Goal: Information Seeking & Learning: Learn about a topic

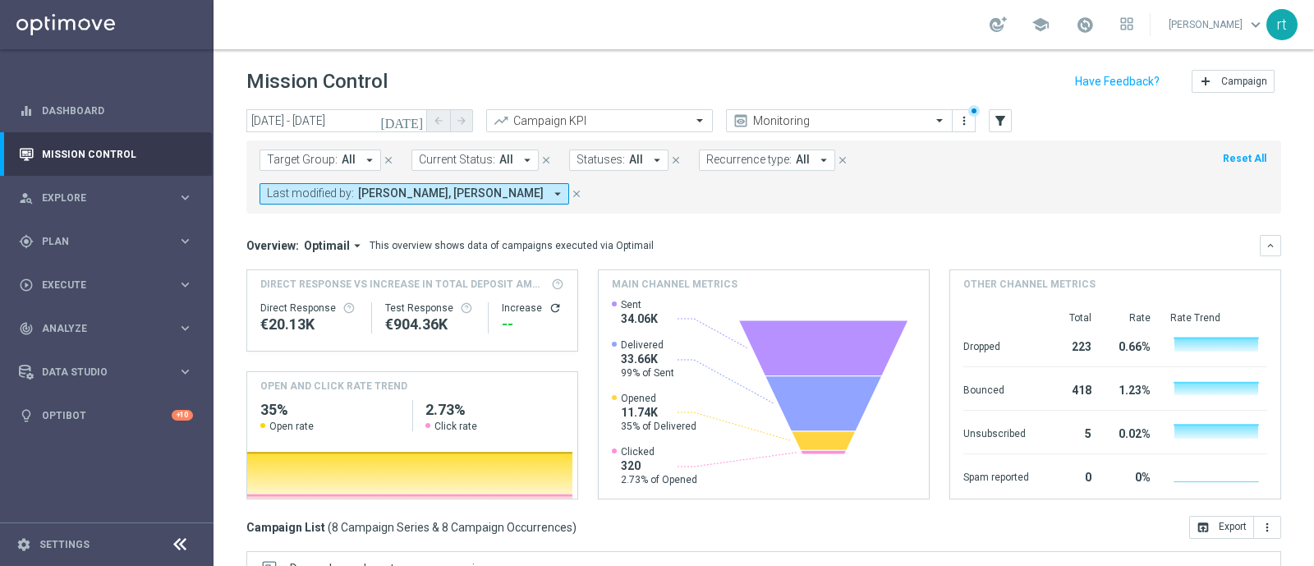
click at [673, 64] on header "Mission Control add Campaign" at bounding box center [764, 79] width 1101 height 60
click at [666, 21] on div "school [PERSON_NAME] keyboard_arrow_down rt" at bounding box center [764, 24] width 1101 height 49
click at [331, 123] on input "[DATE] - [DATE]" at bounding box center [336, 120] width 181 height 23
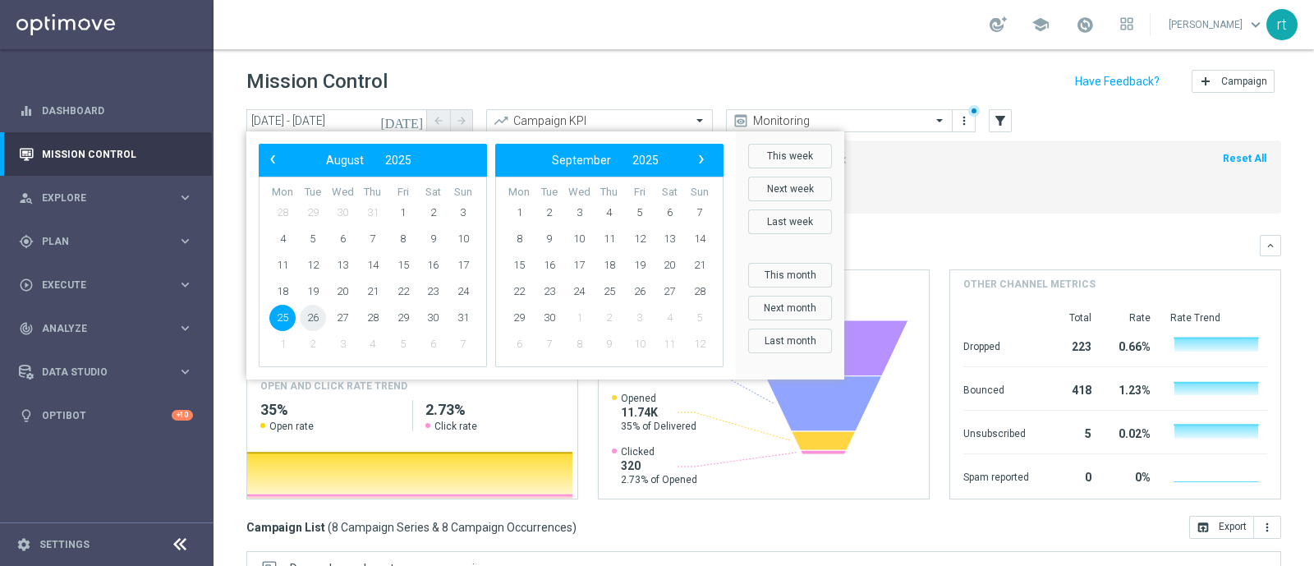
click at [312, 318] on span "26" at bounding box center [313, 318] width 26 height 26
type input "[DATE] - [DATE]"
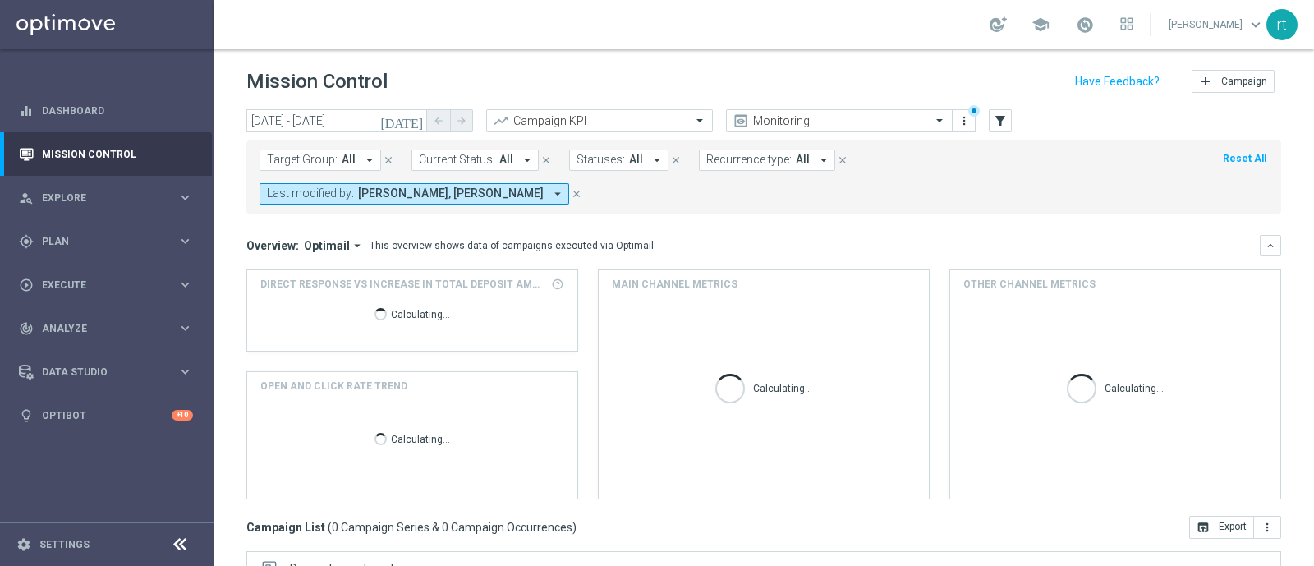
click at [1228, 160] on button "Reset All" at bounding box center [1244, 158] width 47 height 18
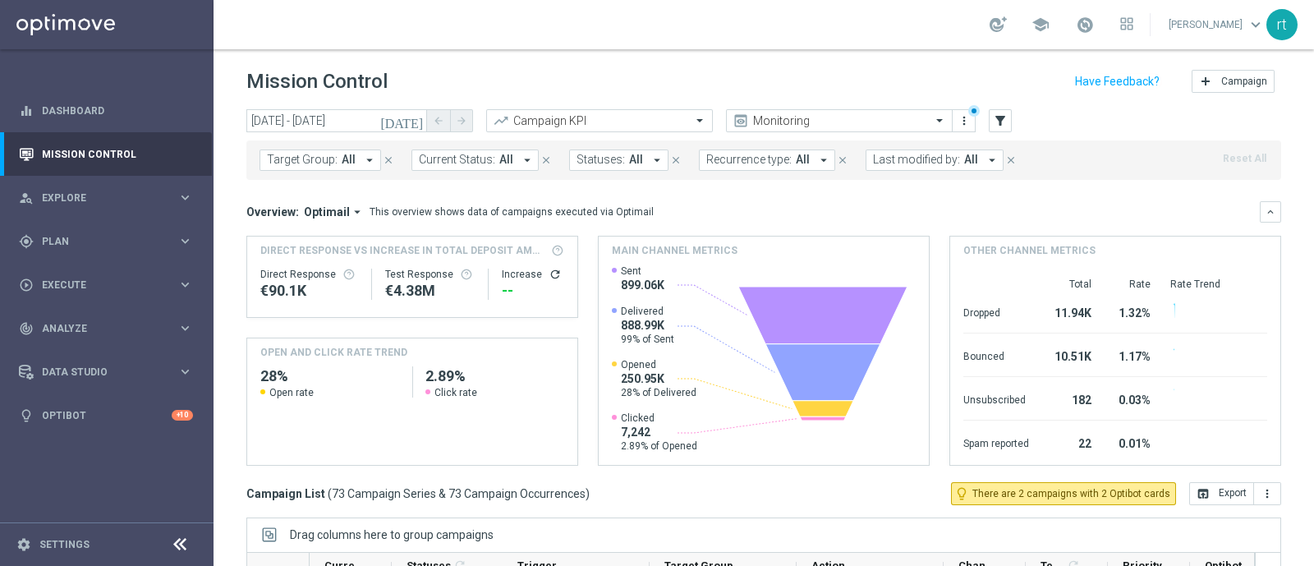
click at [937, 159] on span "Last modified by:" at bounding box center [916, 160] width 87 height 14
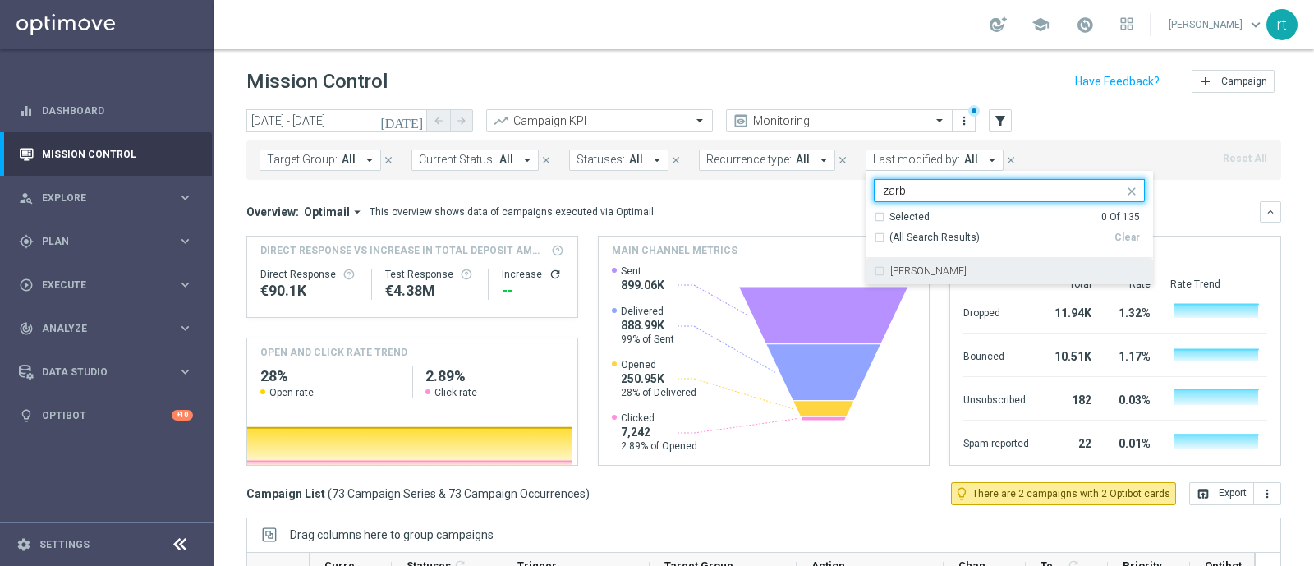
click at [908, 273] on label "[PERSON_NAME]" at bounding box center [928, 271] width 76 height 10
type input "zarb"
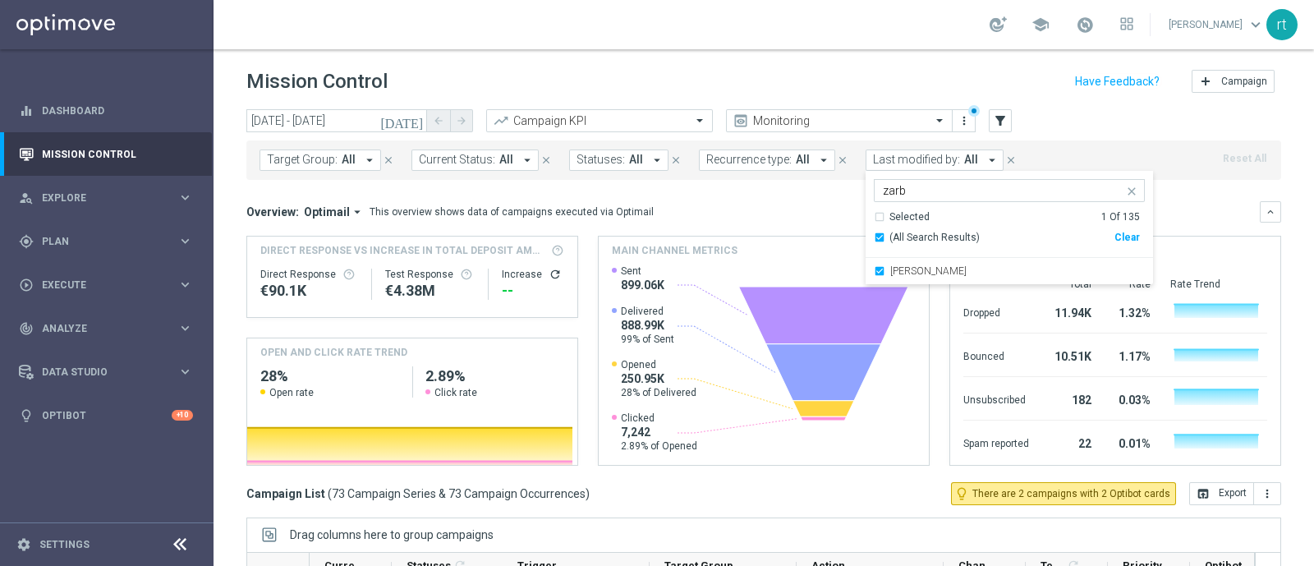
click at [896, 76] on div "Mission Control add Campaign" at bounding box center [763, 82] width 1035 height 32
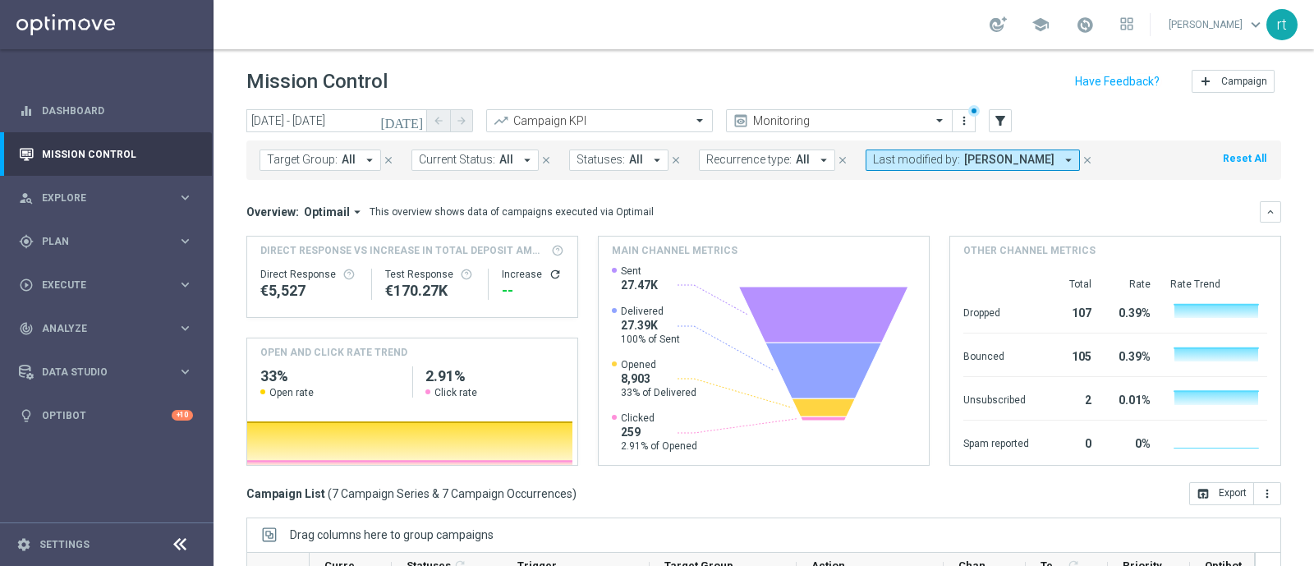
click at [705, 206] on div "Overview: Optimail arrow_drop_down This overview shows data of campaigns execut…" at bounding box center [752, 212] width 1013 height 15
click at [228, 232] on div "[DATE] [DATE] - [DATE] arrow_back arrow_forward Campaign KPI trending_up Monito…" at bounding box center [764, 330] width 1101 height 442
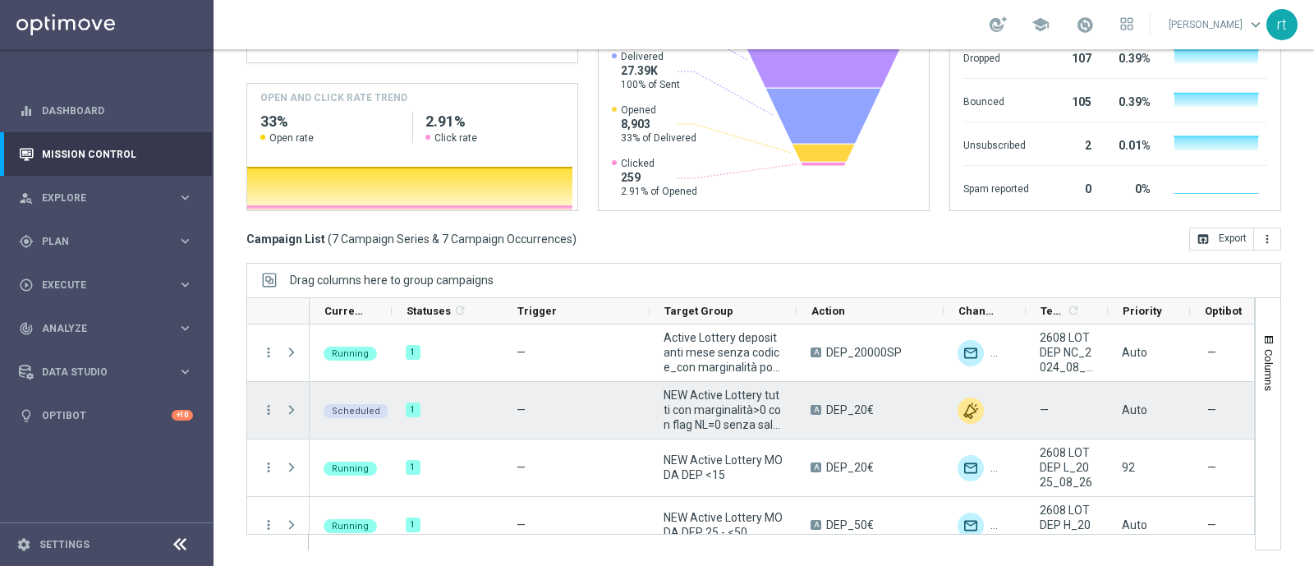
scroll to position [192, 0]
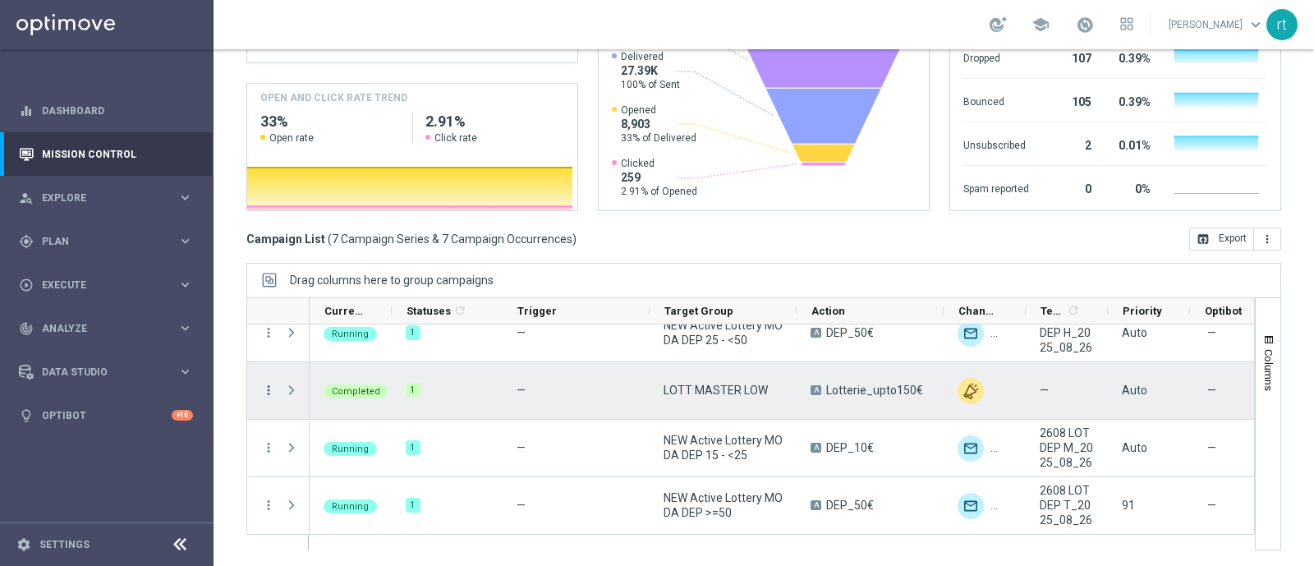
click at [270, 392] on icon "more_vert" at bounding box center [268, 390] width 15 height 15
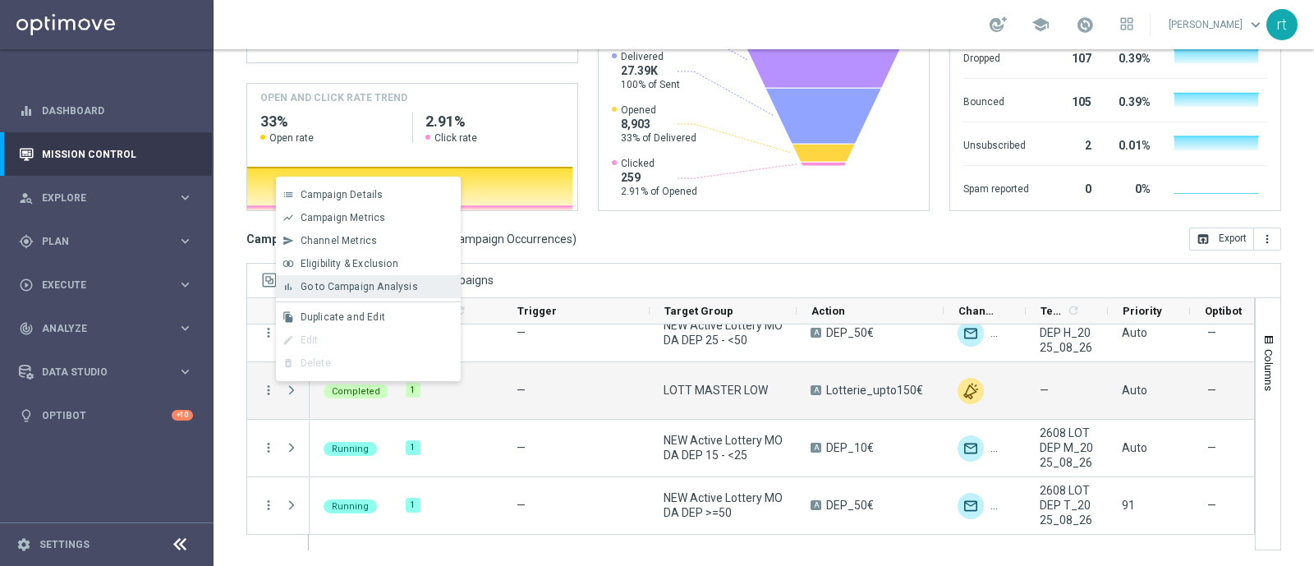
click at [370, 291] on span "Go to Campaign Analysis" at bounding box center [359, 286] width 117 height 11
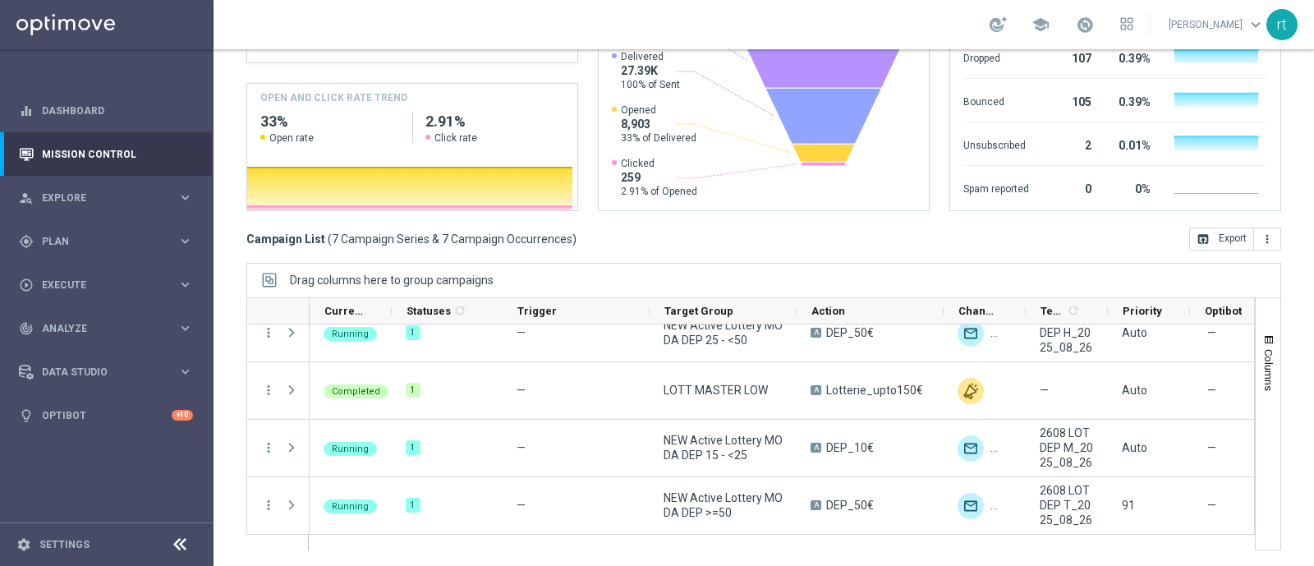
scroll to position [0, 0]
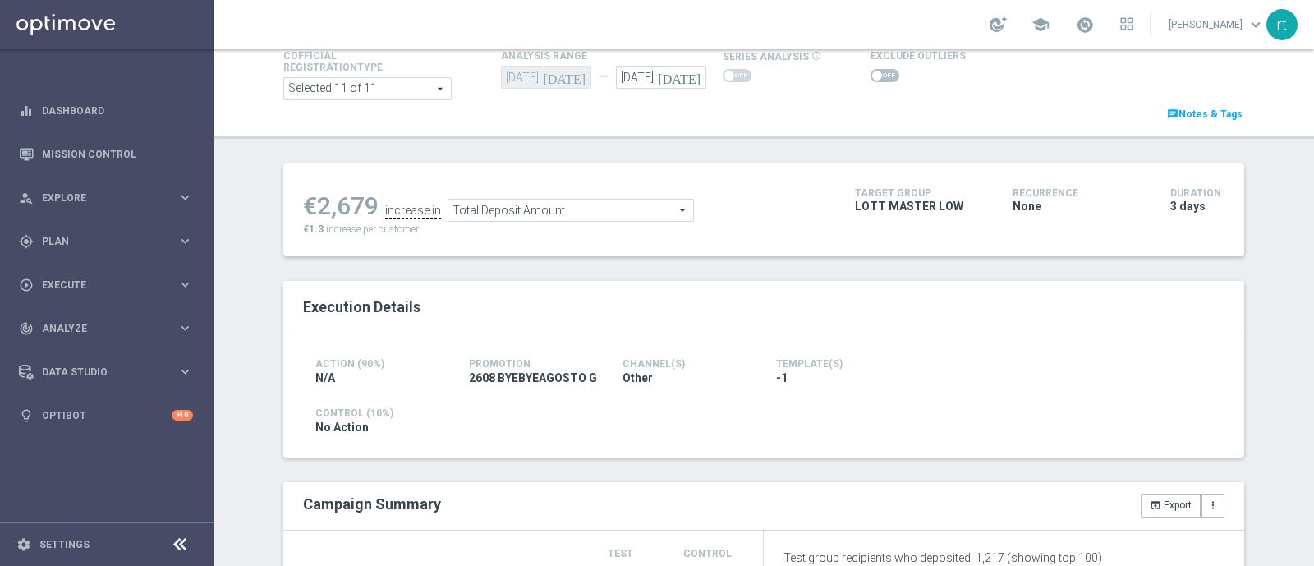
scroll to position [102, 0]
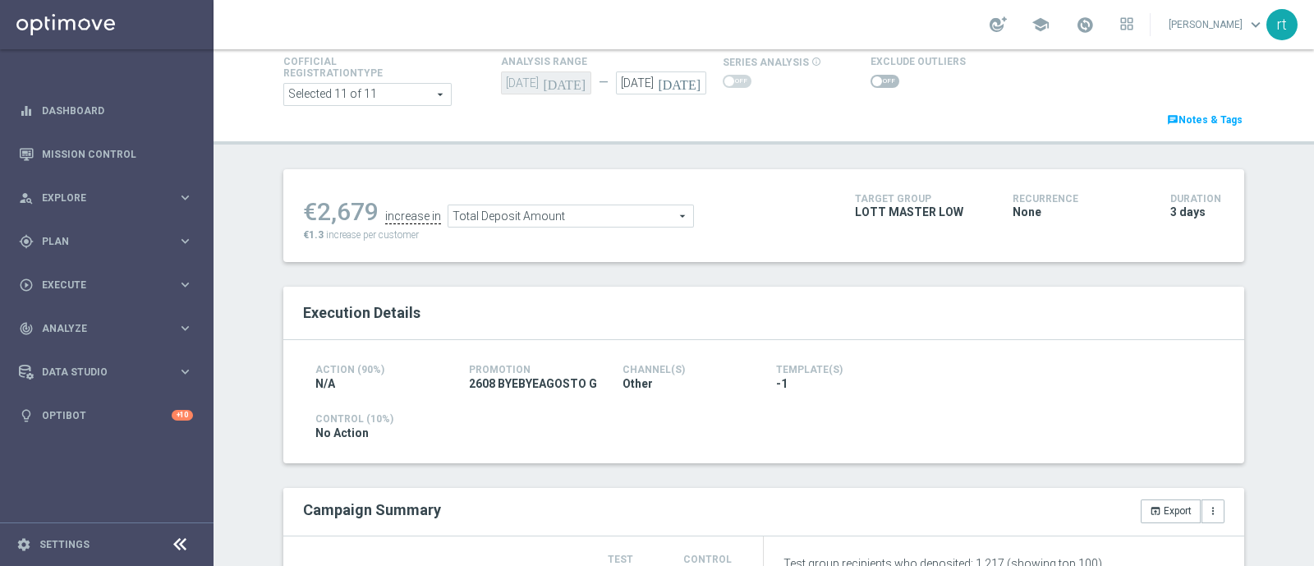
click at [871, 90] on div "Cofficial Registrationtype Selected 11 of 11 arrow_drop_down search Show Select…" at bounding box center [764, 90] width 986 height 77
click at [871, 84] on span at bounding box center [885, 81] width 29 height 13
click at [871, 84] on input "checkbox" at bounding box center [885, 81] width 29 height 13
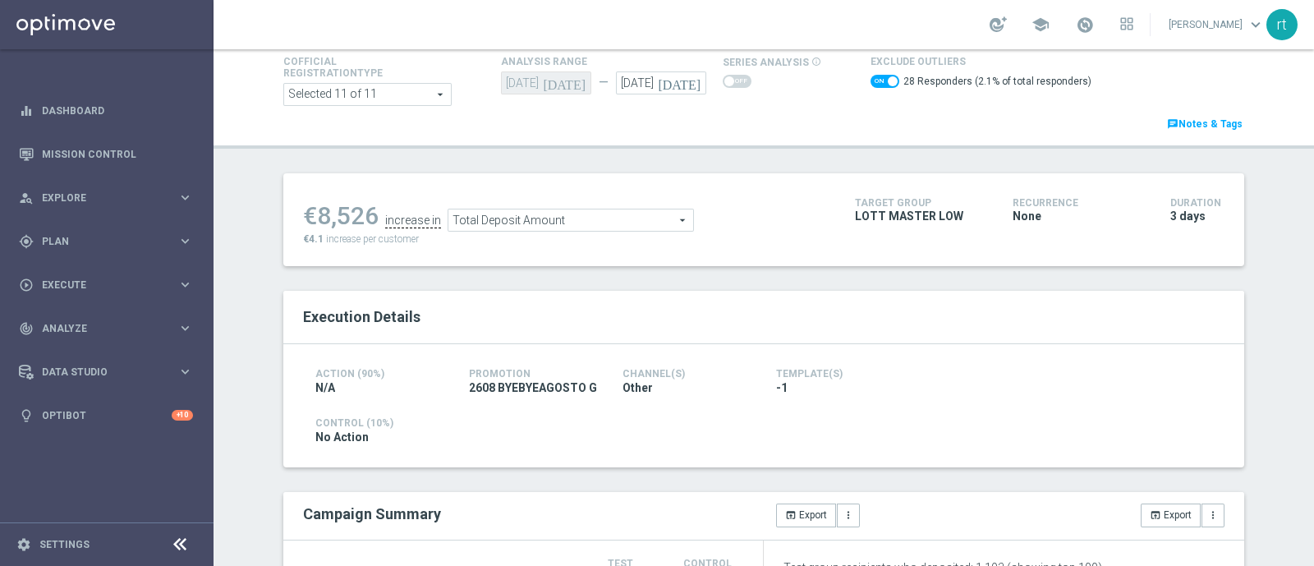
click at [531, 209] on span "Total Deposit Amount" at bounding box center [570, 219] width 245 height 21
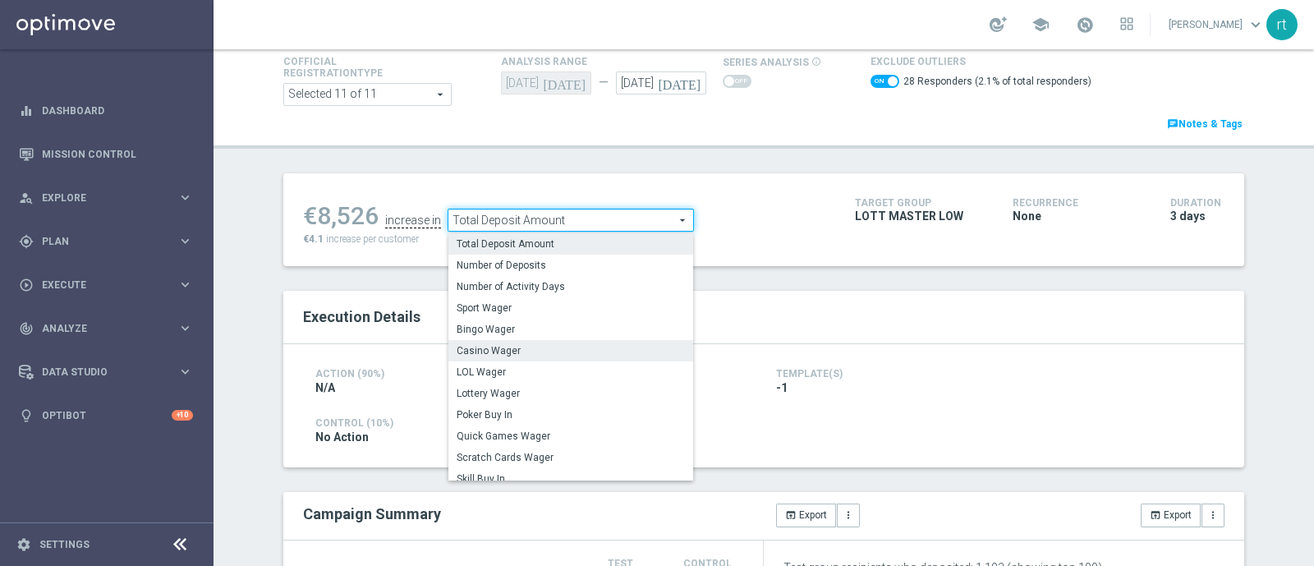
click at [499, 347] on span "Casino Wager" at bounding box center [571, 350] width 228 height 13
checkbox input "false"
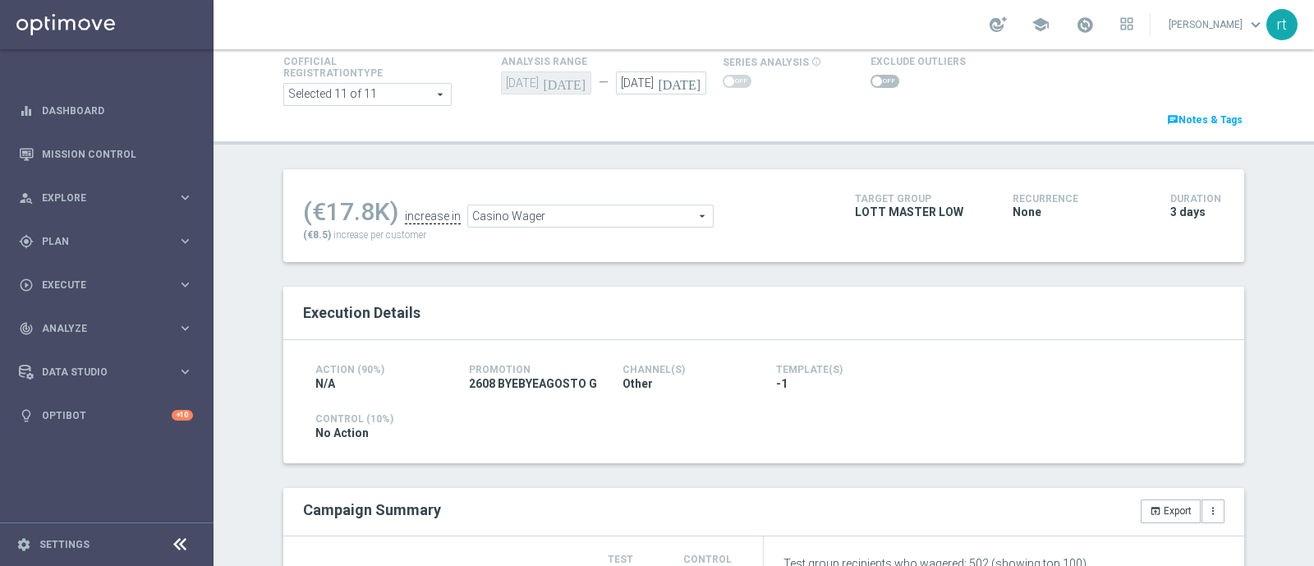
click at [494, 215] on span "Casino Wager" at bounding box center [590, 215] width 245 height 21
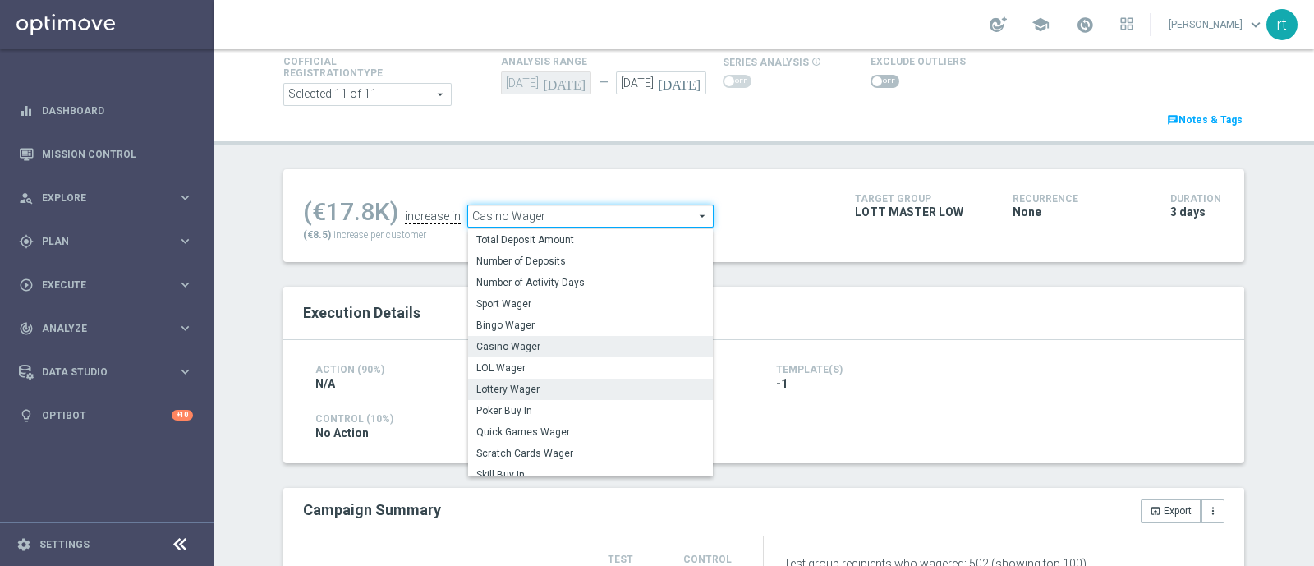
click at [506, 386] on span "Lottery Wager" at bounding box center [590, 389] width 228 height 13
type input "Lottery Wager"
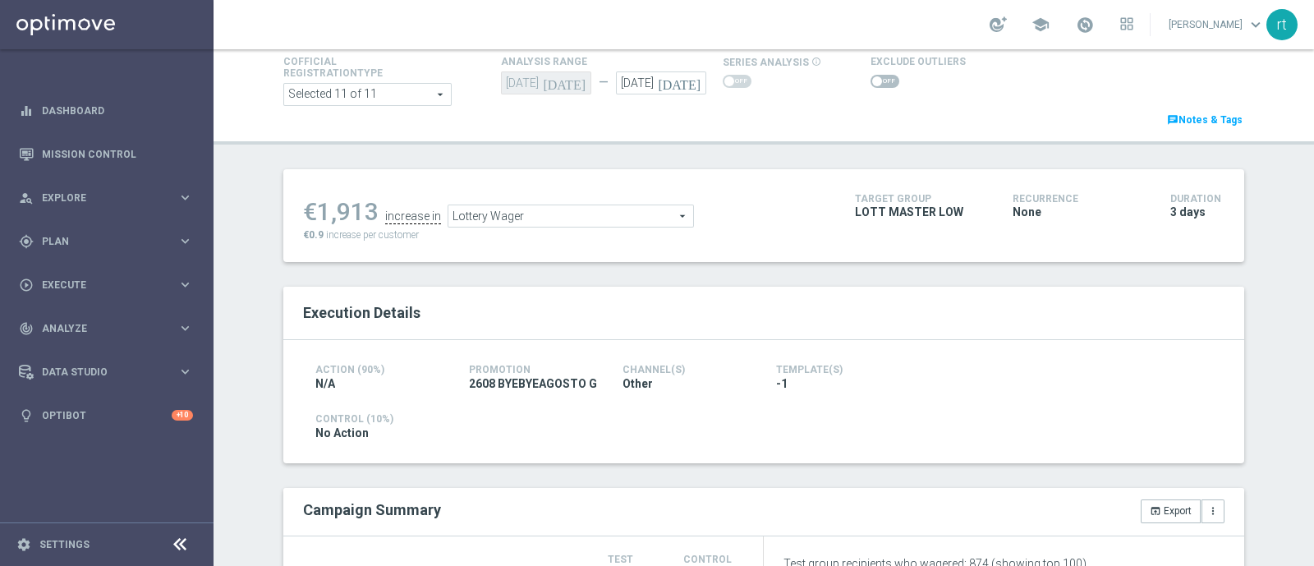
click at [871, 75] on span at bounding box center [885, 81] width 29 height 13
click at [871, 75] on input "checkbox" at bounding box center [885, 81] width 29 height 13
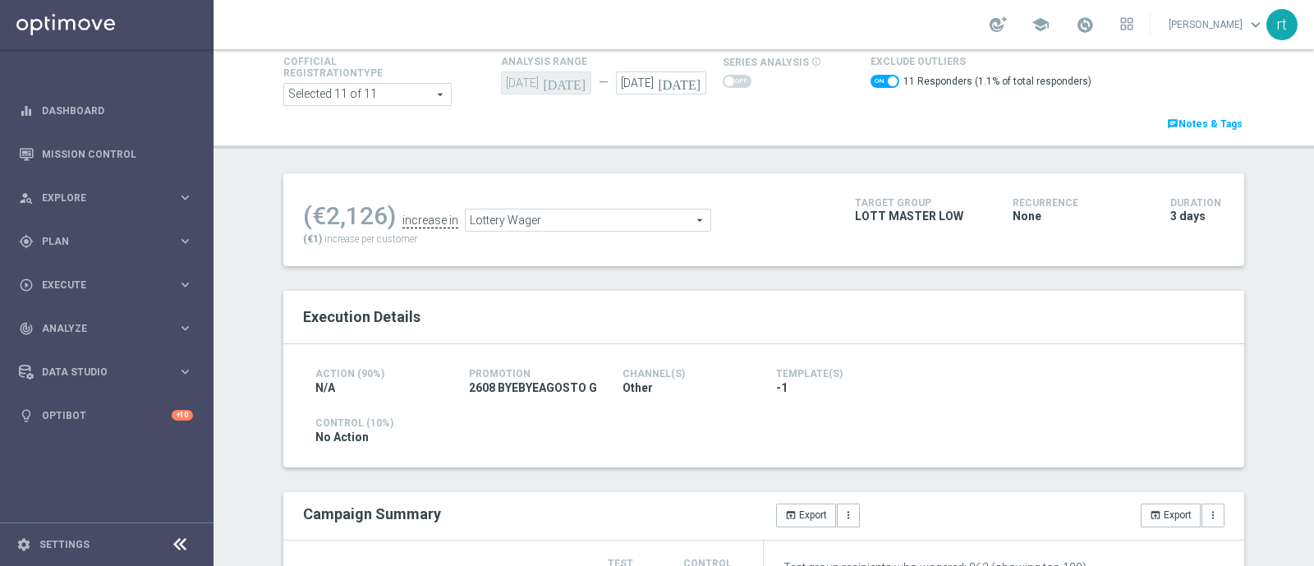
click at [572, 219] on span "Lottery Wager" at bounding box center [588, 219] width 245 height 21
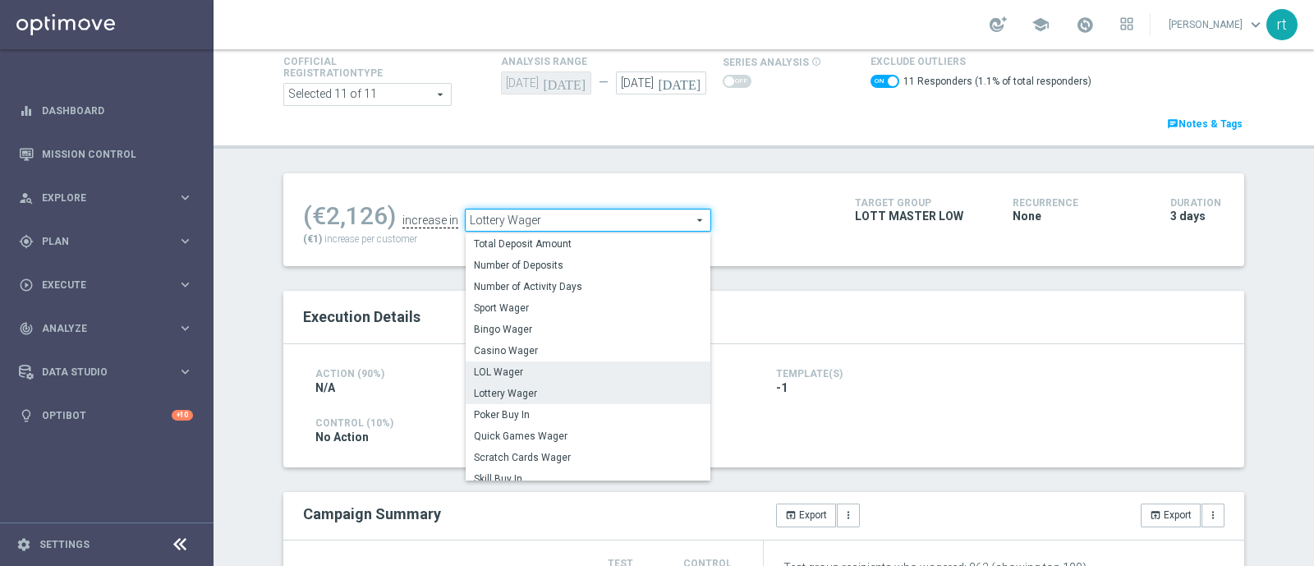
click at [522, 369] on span "LOL Wager" at bounding box center [588, 371] width 228 height 13
checkbox input "false"
type input "LOL Wager"
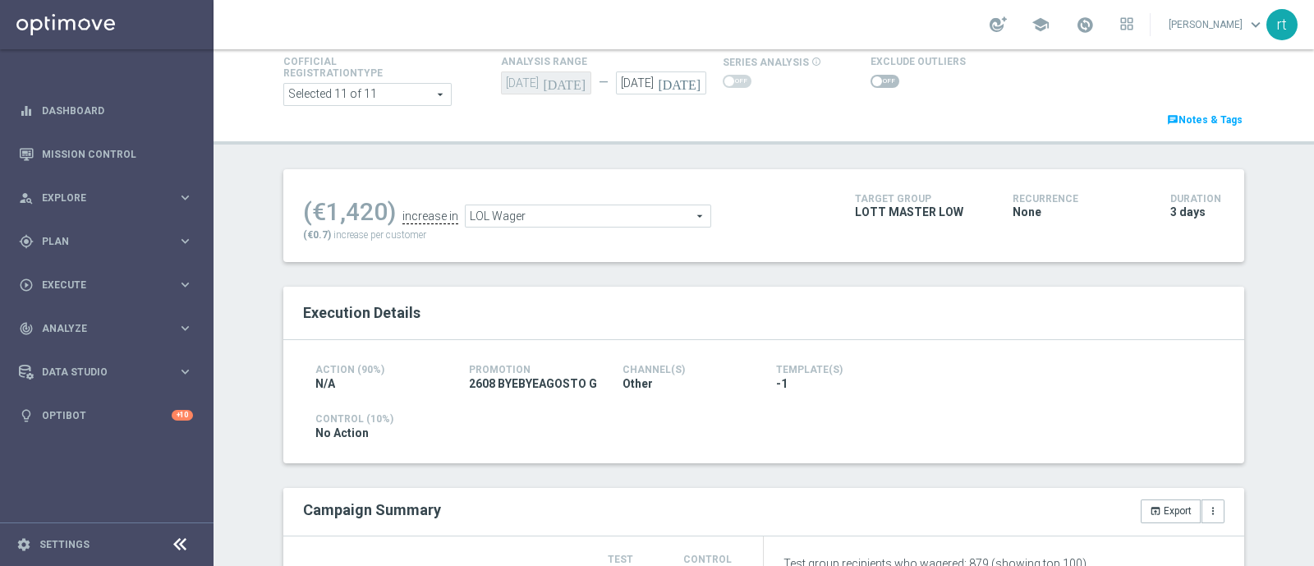
click at [872, 80] on span at bounding box center [885, 81] width 29 height 13
click at [872, 80] on input "checkbox" at bounding box center [885, 81] width 29 height 13
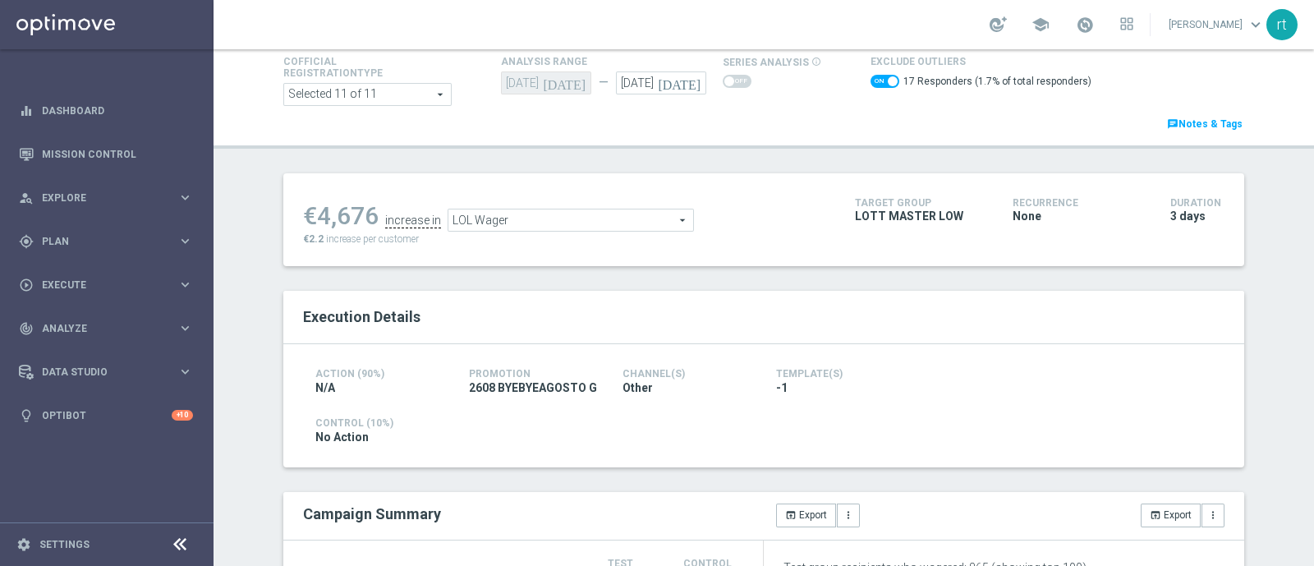
click at [635, 214] on span "LOL Wager" at bounding box center [570, 219] width 245 height 21
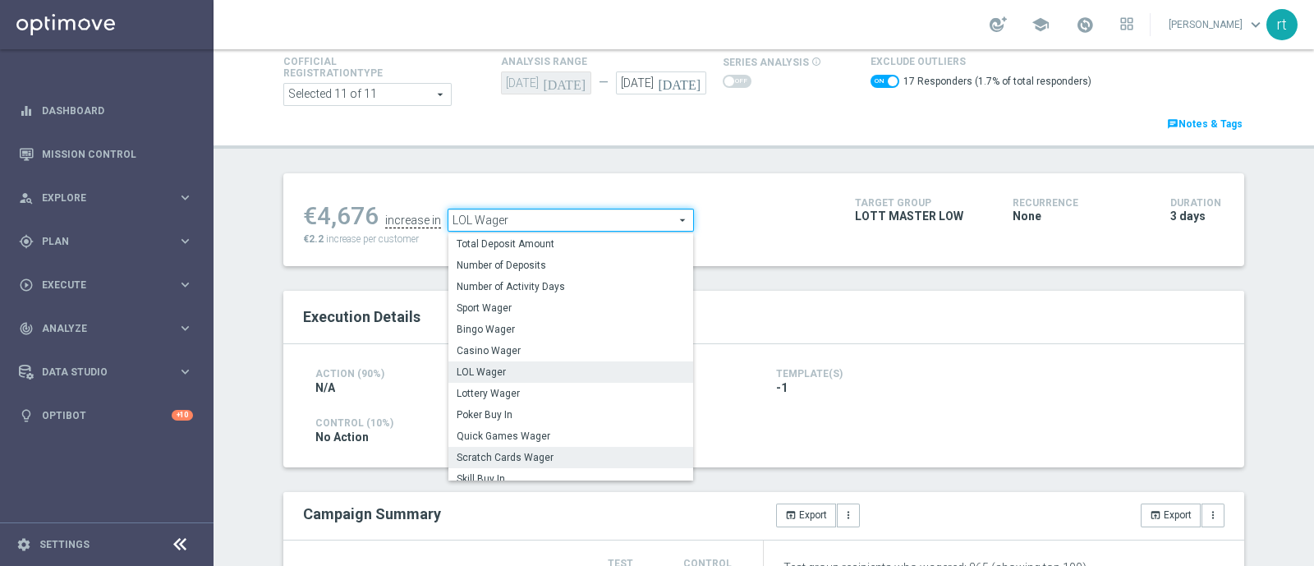
click at [540, 449] on label "Scratch Cards Wager" at bounding box center [570, 457] width 245 height 21
checkbox input "false"
type input "Scratch Cards Wager"
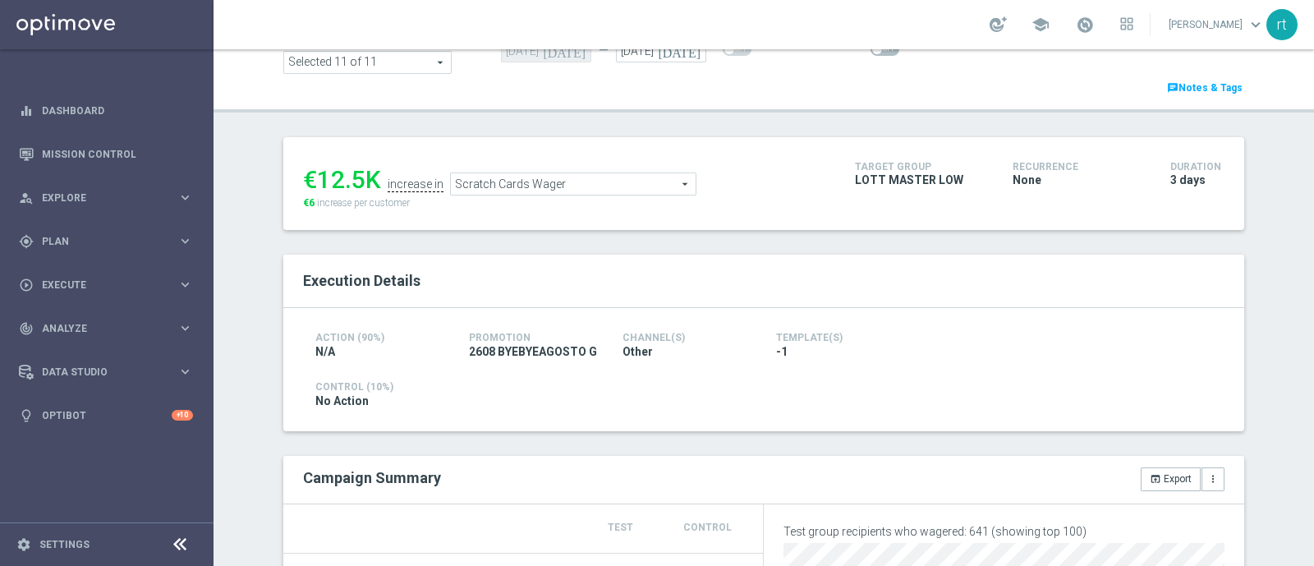
scroll to position [97, 0]
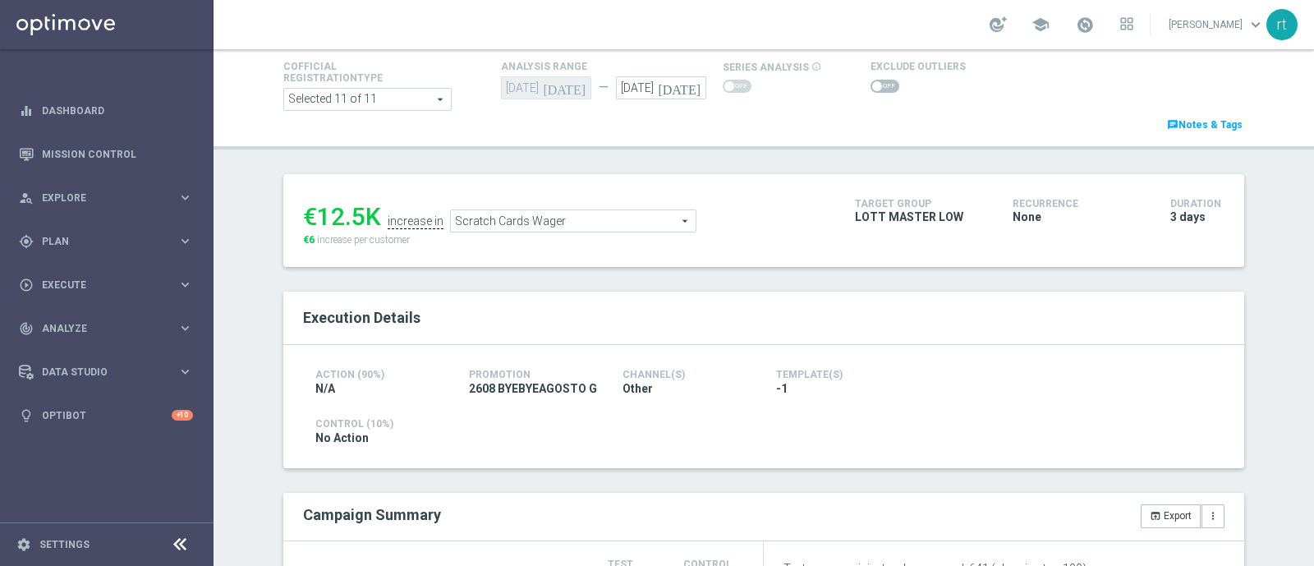
click at [871, 84] on span at bounding box center [885, 86] width 29 height 13
click at [871, 84] on input "checkbox" at bounding box center [885, 86] width 29 height 13
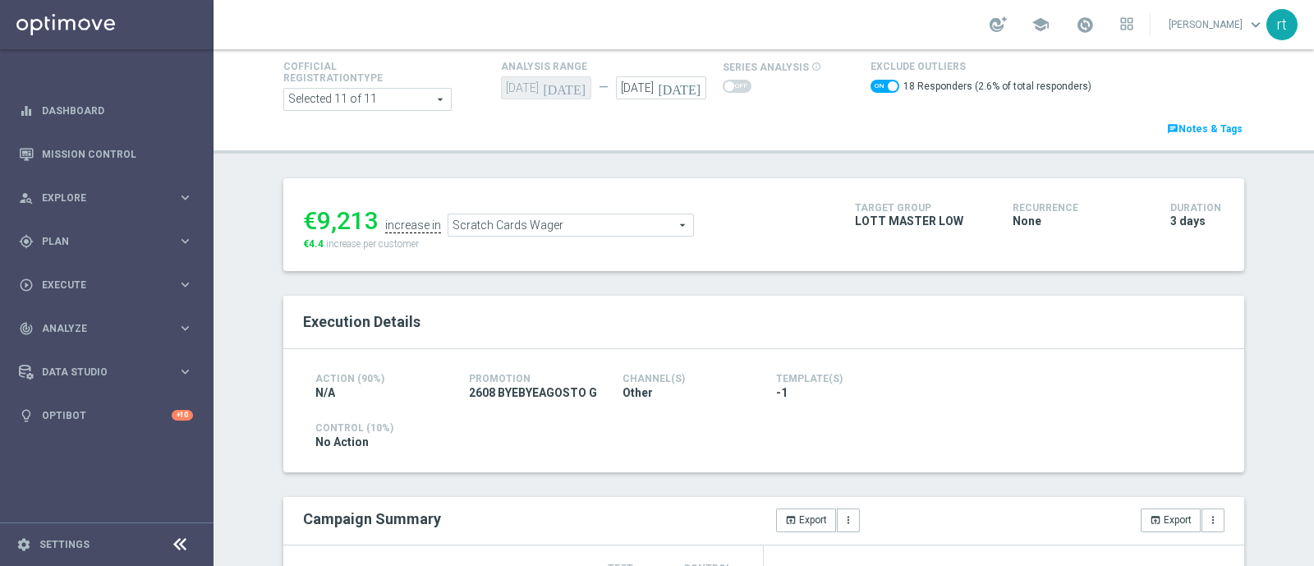
click at [499, 224] on span "Scratch Cards Wager" at bounding box center [570, 224] width 245 height 21
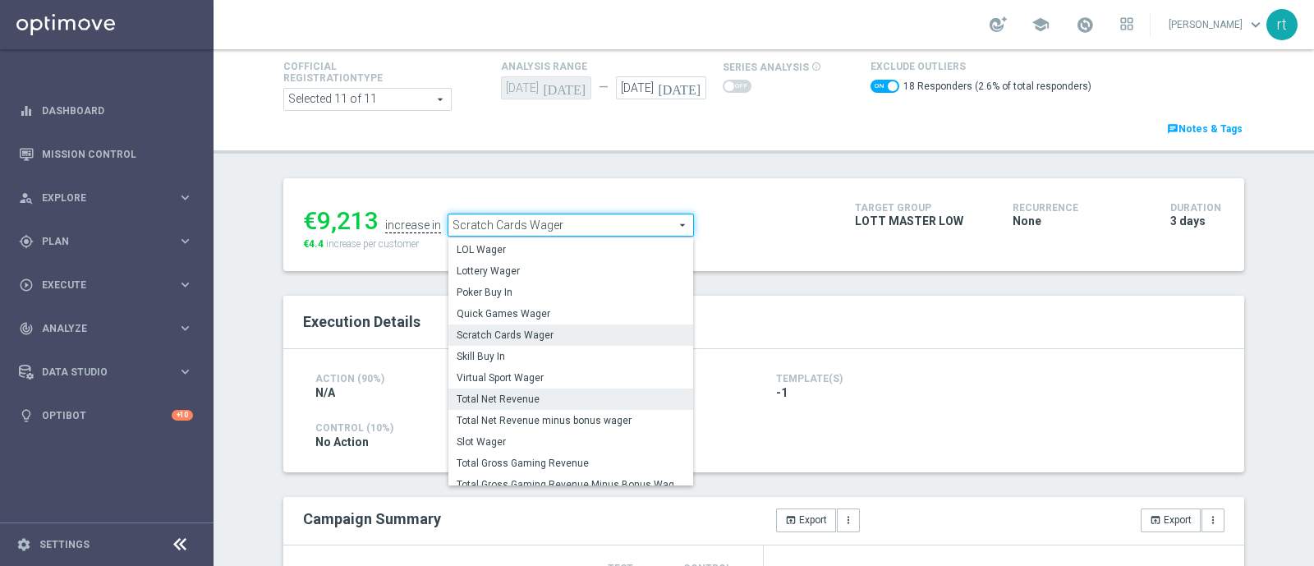
scroll to position [155, 0]
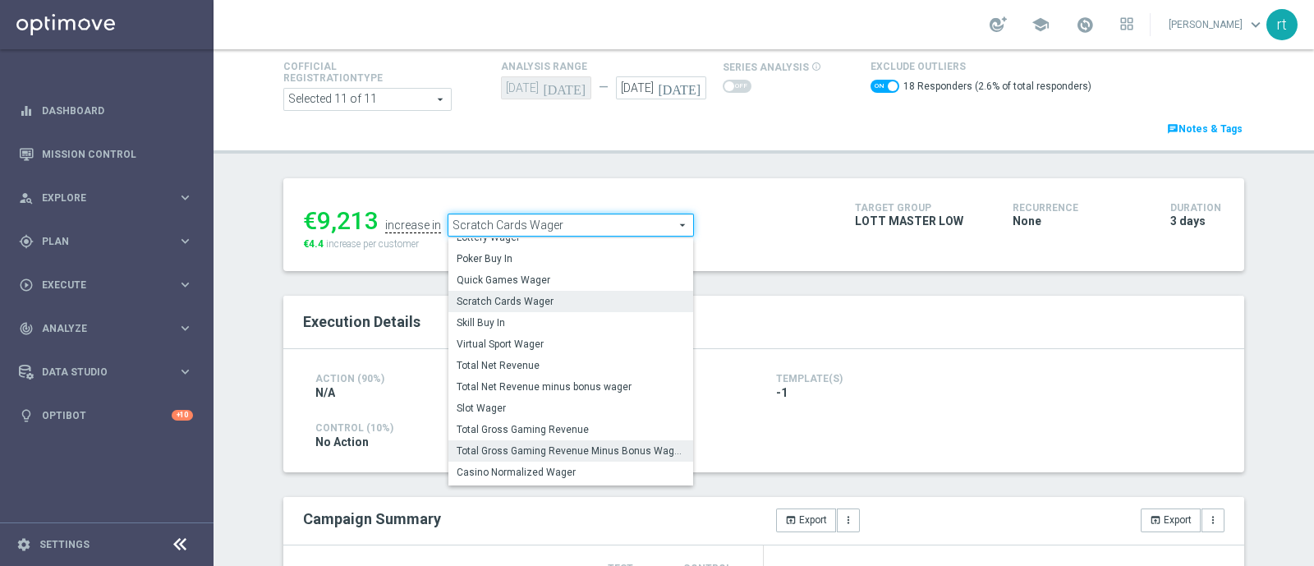
click at [478, 442] on label "Total Gross Gaming Revenue Minus Bonus Wagared" at bounding box center [570, 450] width 245 height 21
checkbox input "false"
type input "Total Gross Gaming Revenue Minus Bonus Wagared"
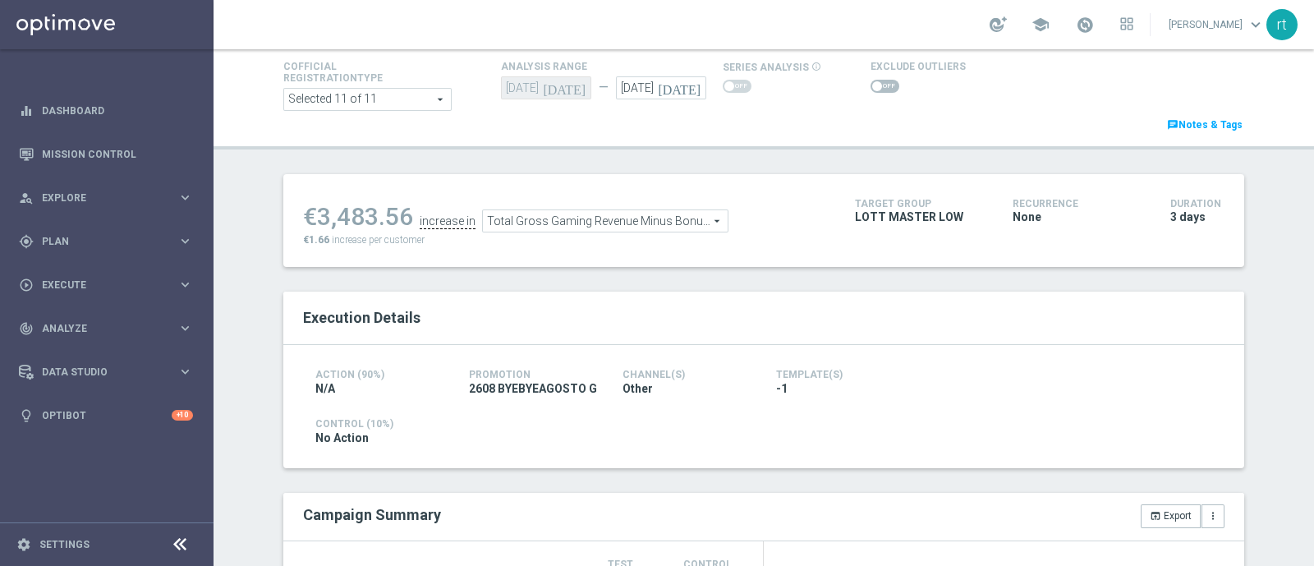
click at [871, 89] on span at bounding box center [885, 86] width 29 height 13
click at [871, 89] on input "checkbox" at bounding box center [885, 86] width 29 height 13
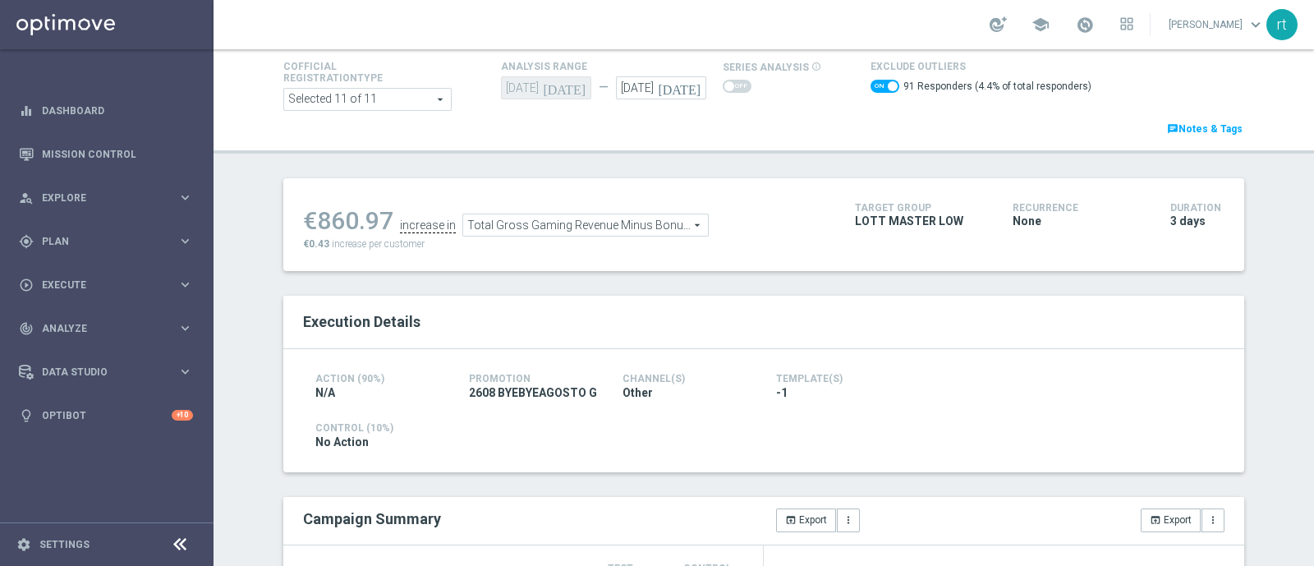
click at [888, 85] on span at bounding box center [893, 86] width 10 height 10
click at [880, 85] on input "checkbox" at bounding box center [885, 86] width 29 height 13
checkbox input "false"
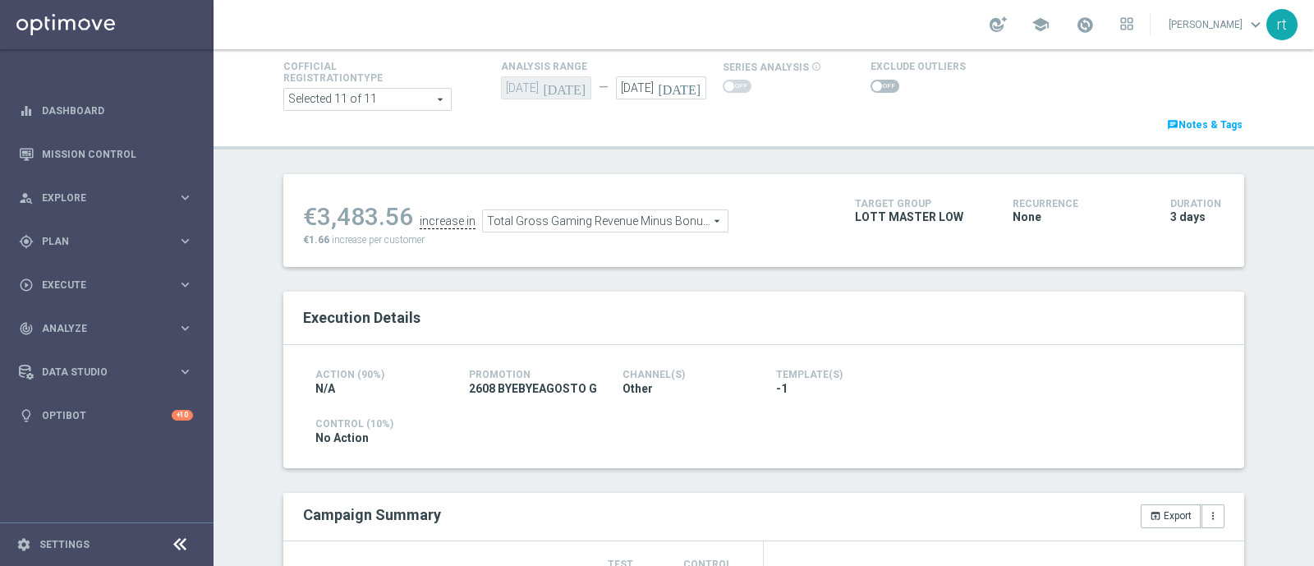
click at [718, 143] on header "Test/Control Campaign Analysis This page presents all relevant information abou…" at bounding box center [764, 50] width 1101 height 197
